Goal: Obtain resource: Obtain resource

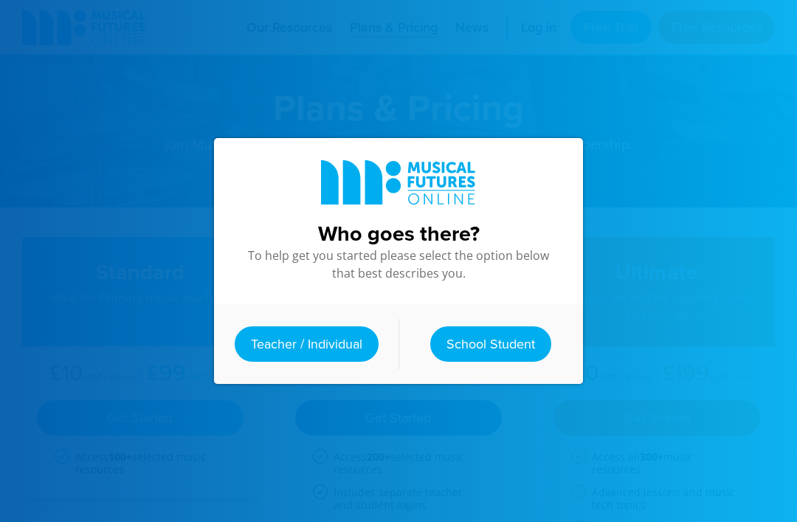
click at [306, 339] on link "Teacher / Individual" at bounding box center [307, 343] width 144 height 35
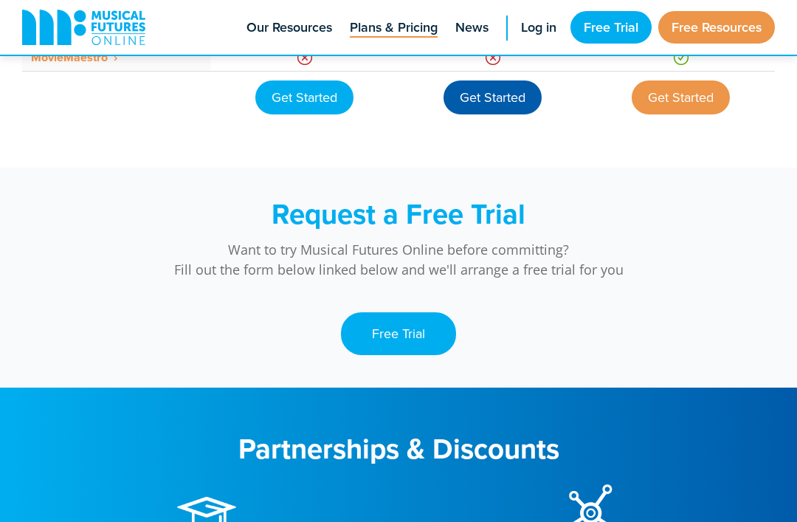
scroll to position [1418, 0]
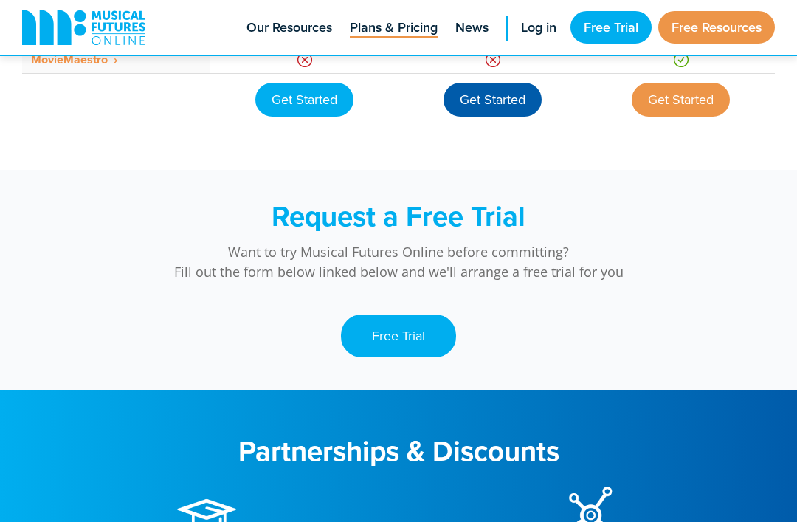
click at [618, 27] on link "Free Trial" at bounding box center [610, 27] width 81 height 32
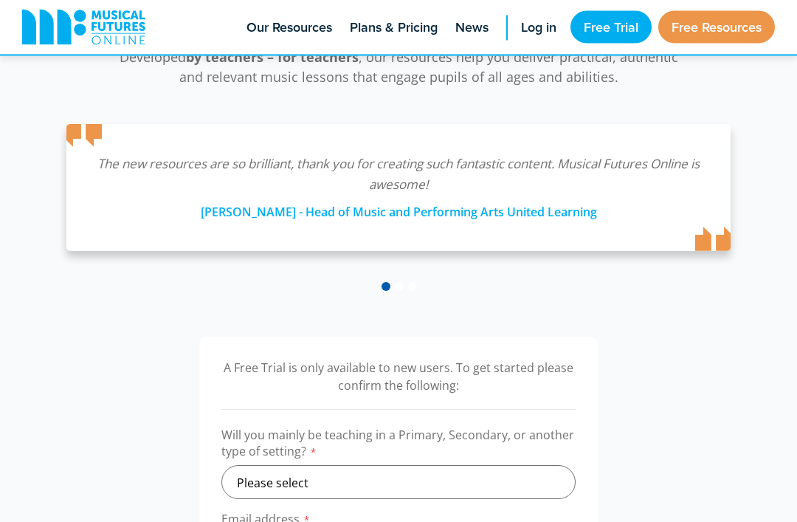
scroll to position [199, 0]
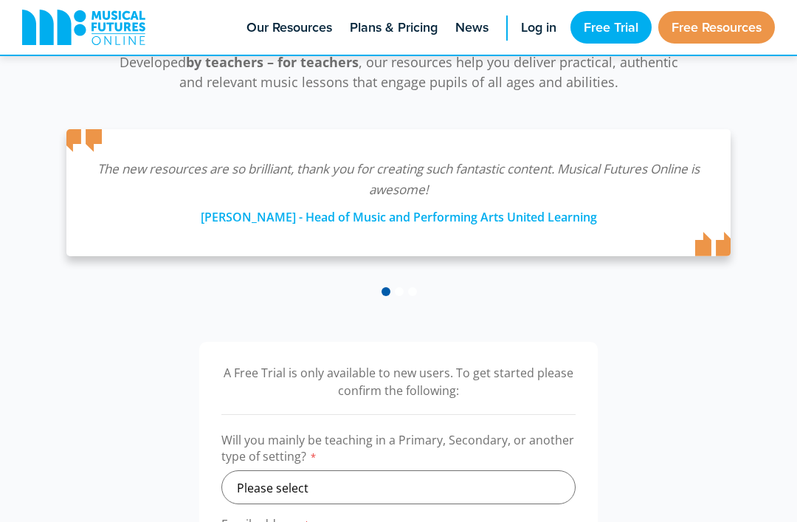
click at [713, 21] on link "Free Resources" at bounding box center [716, 27] width 117 height 32
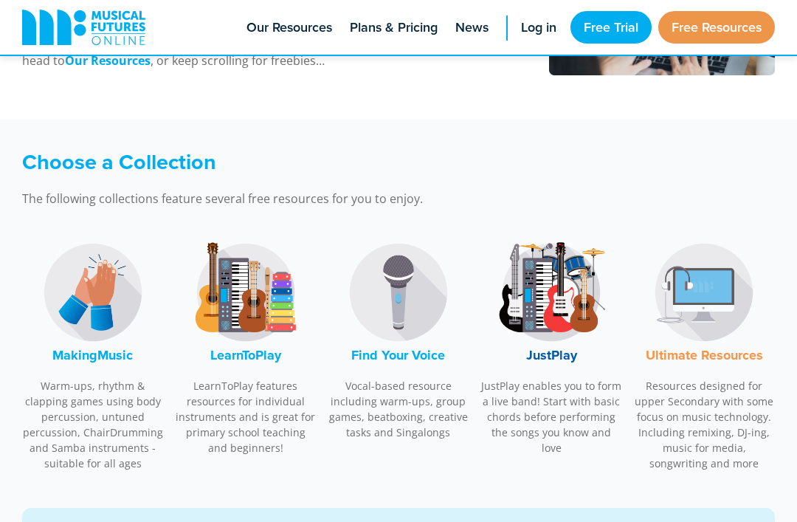
click at [82, 317] on img at bounding box center [93, 292] width 111 height 111
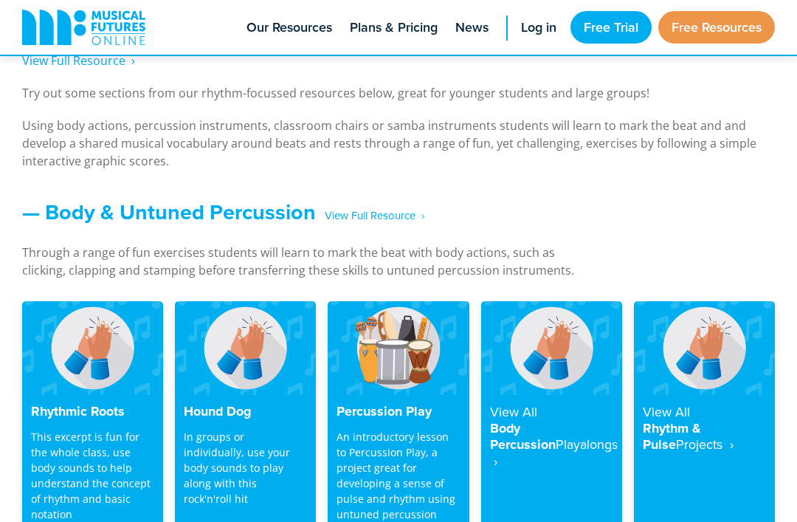
scroll to position [1141, 0]
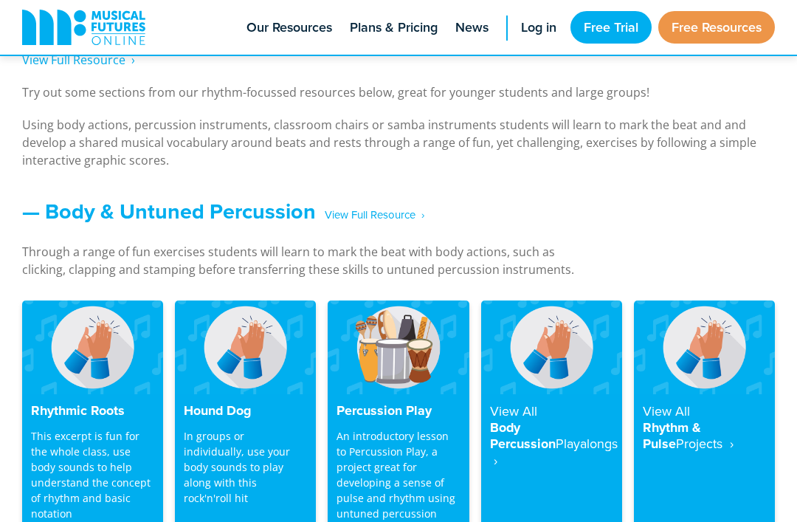
click at [52, 474] on p "This excerpt is fun for the whole class, use body sounds to help understand the…" at bounding box center [92, 474] width 123 height 93
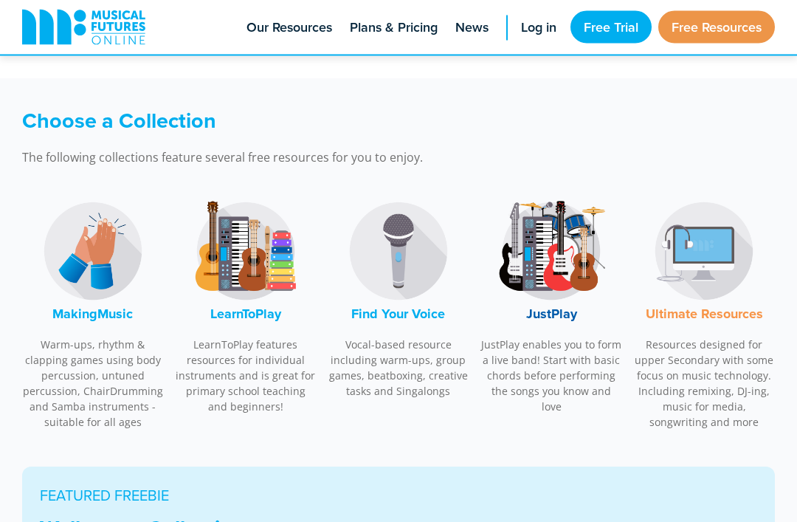
scroll to position [382, 0]
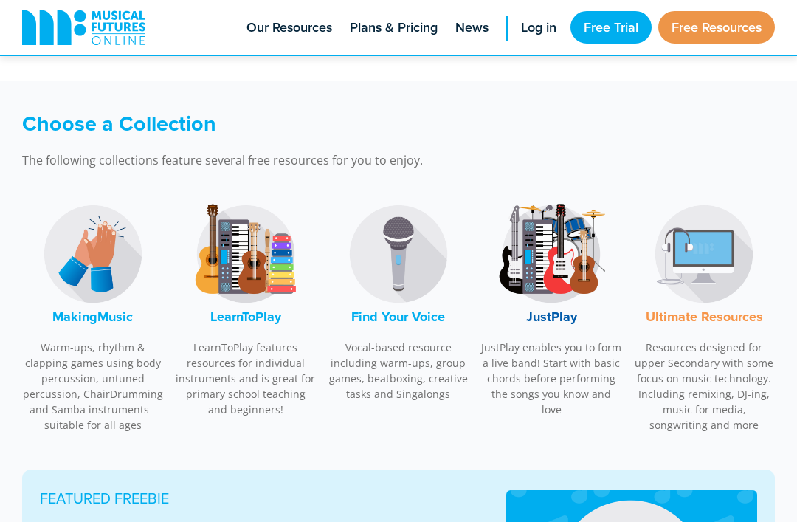
click at [254, 263] on img at bounding box center [245, 253] width 111 height 111
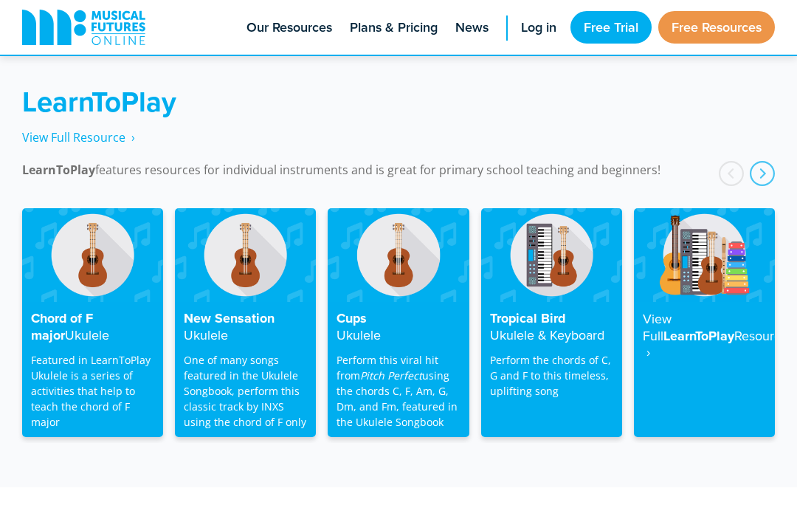
scroll to position [2358, 0]
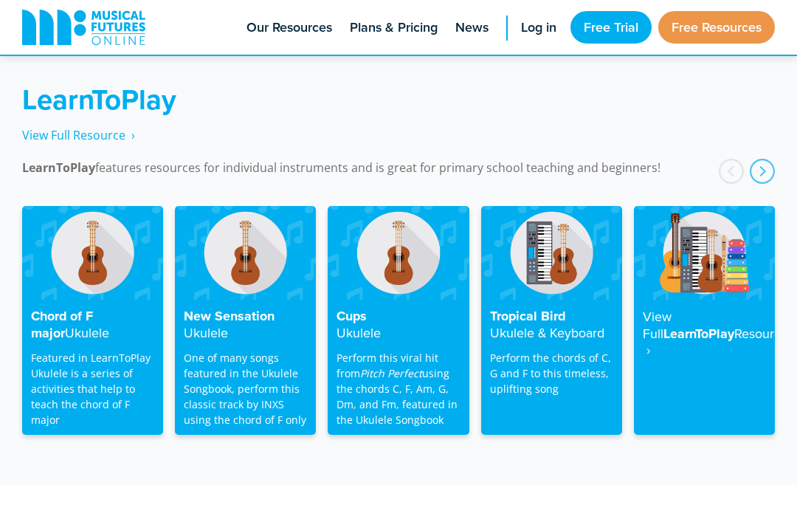
click at [75, 308] on h4 "Chord of F major Ukulele" at bounding box center [92, 324] width 123 height 32
